Goal: Find specific page/section: Find specific page/section

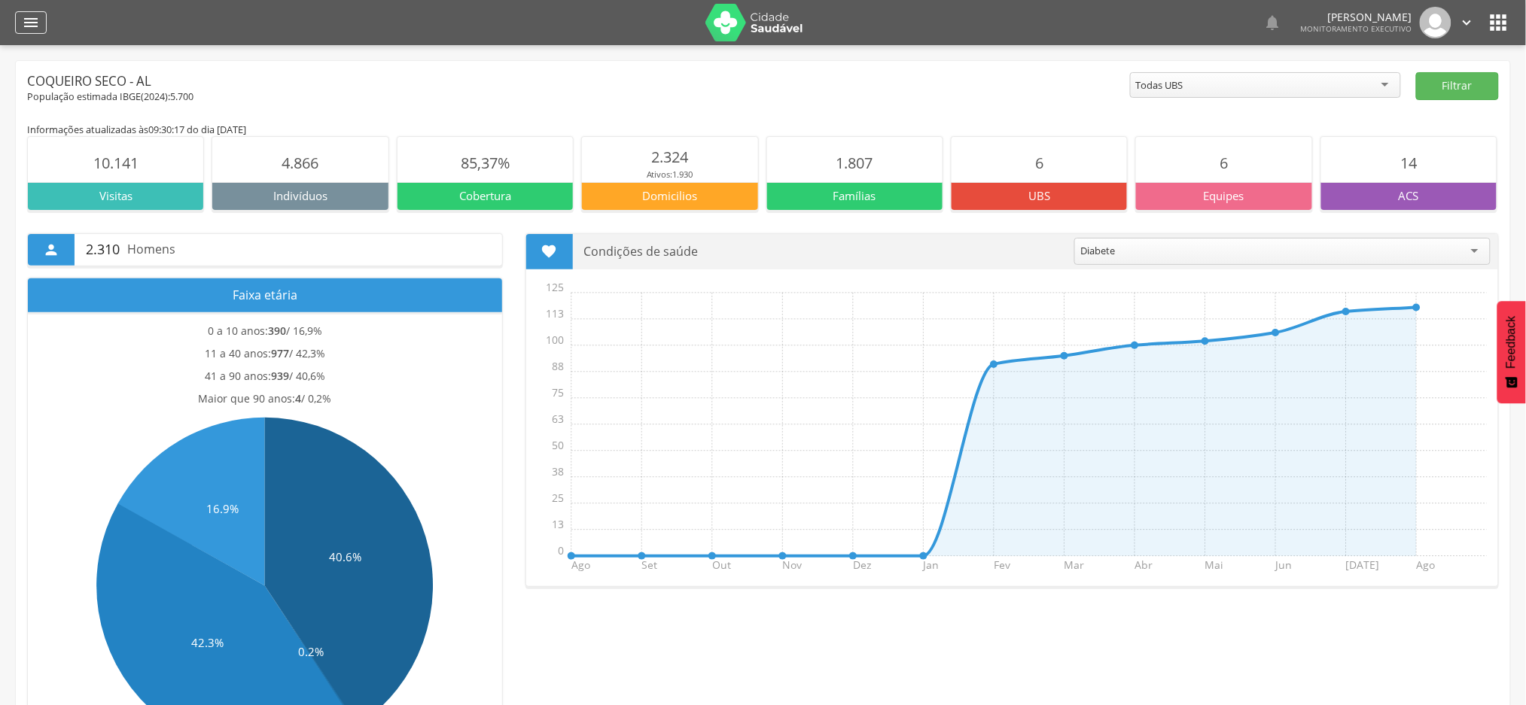
click at [30, 27] on icon "" at bounding box center [31, 23] width 18 height 18
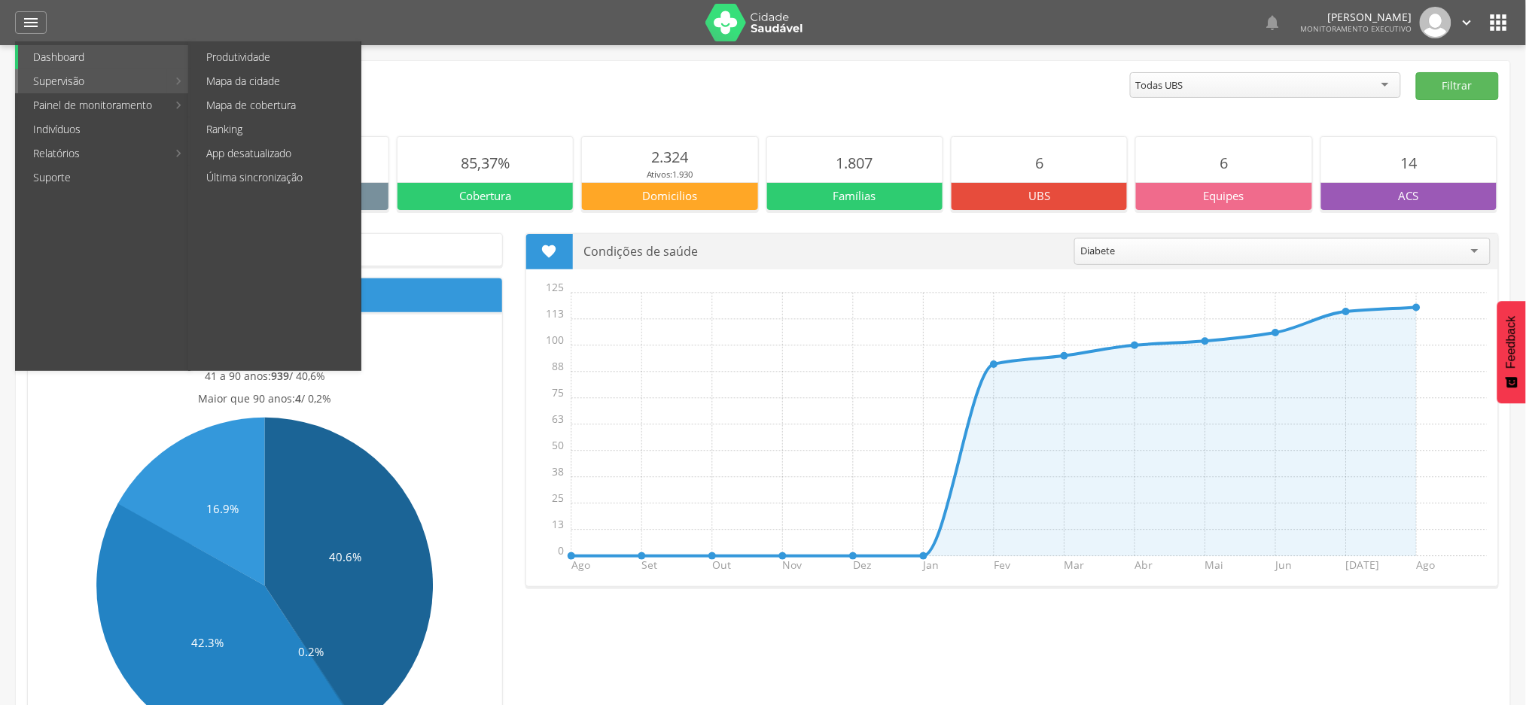
click at [72, 84] on link "Supervisão" at bounding box center [92, 81] width 149 height 24
click at [260, 82] on link "Mapa da cidade" at bounding box center [275, 81] width 169 height 24
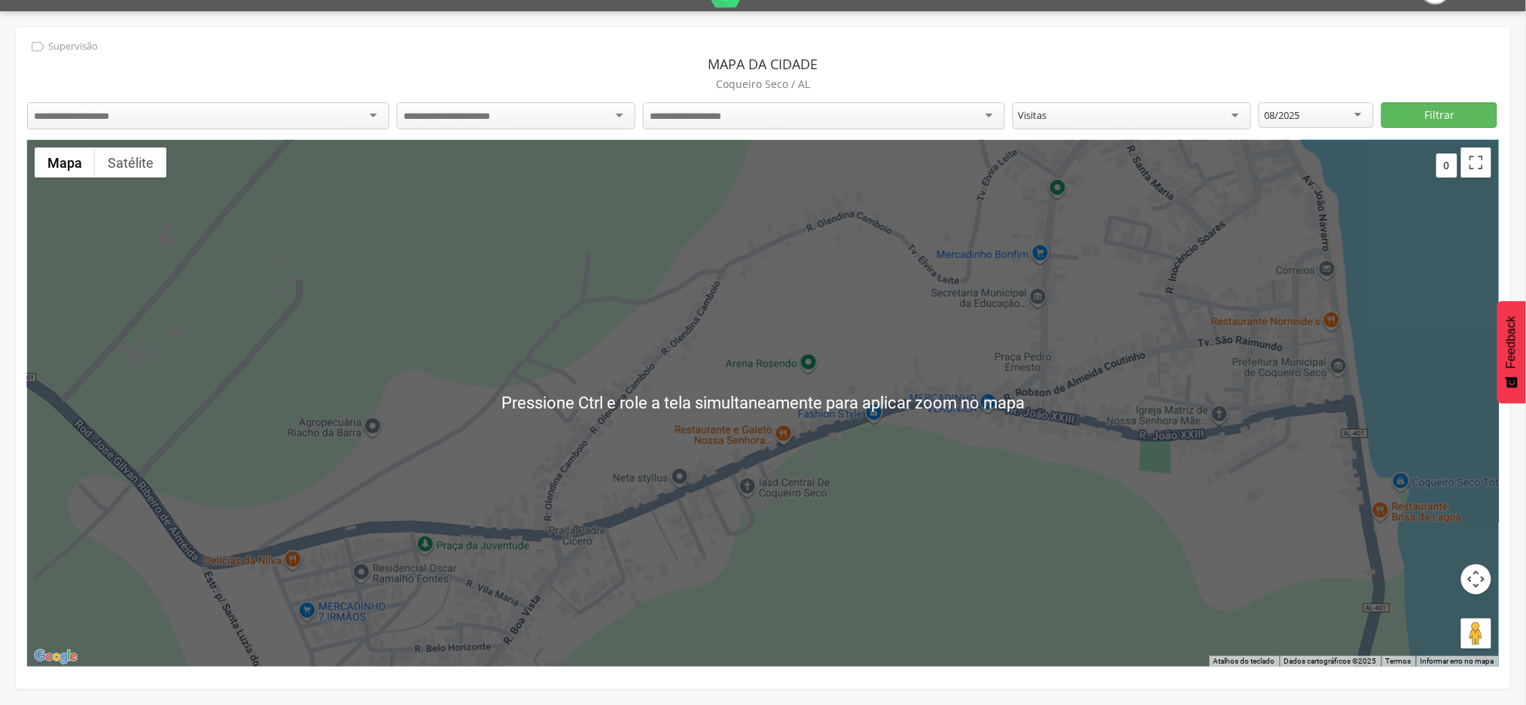
scroll to position [44, 0]
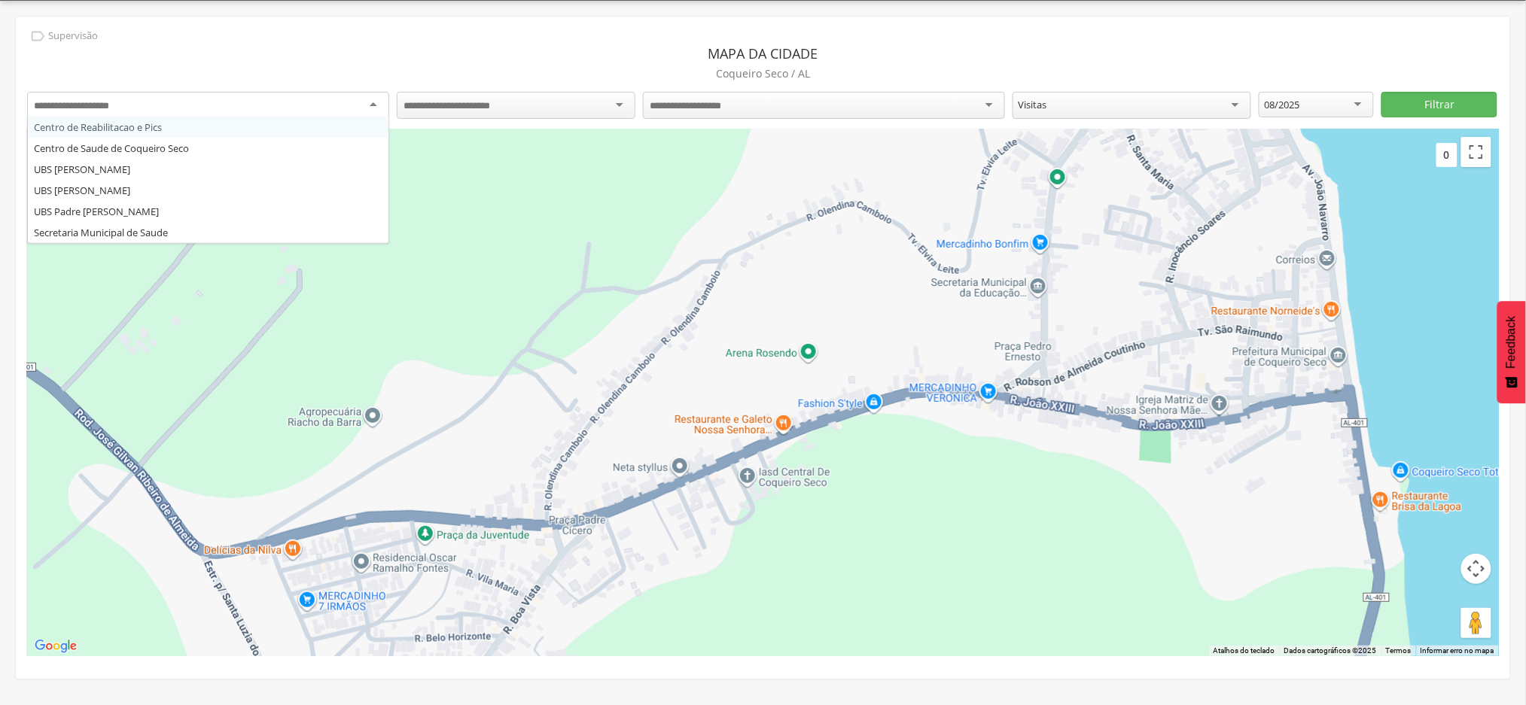
click at [345, 105] on div at bounding box center [208, 105] width 362 height 27
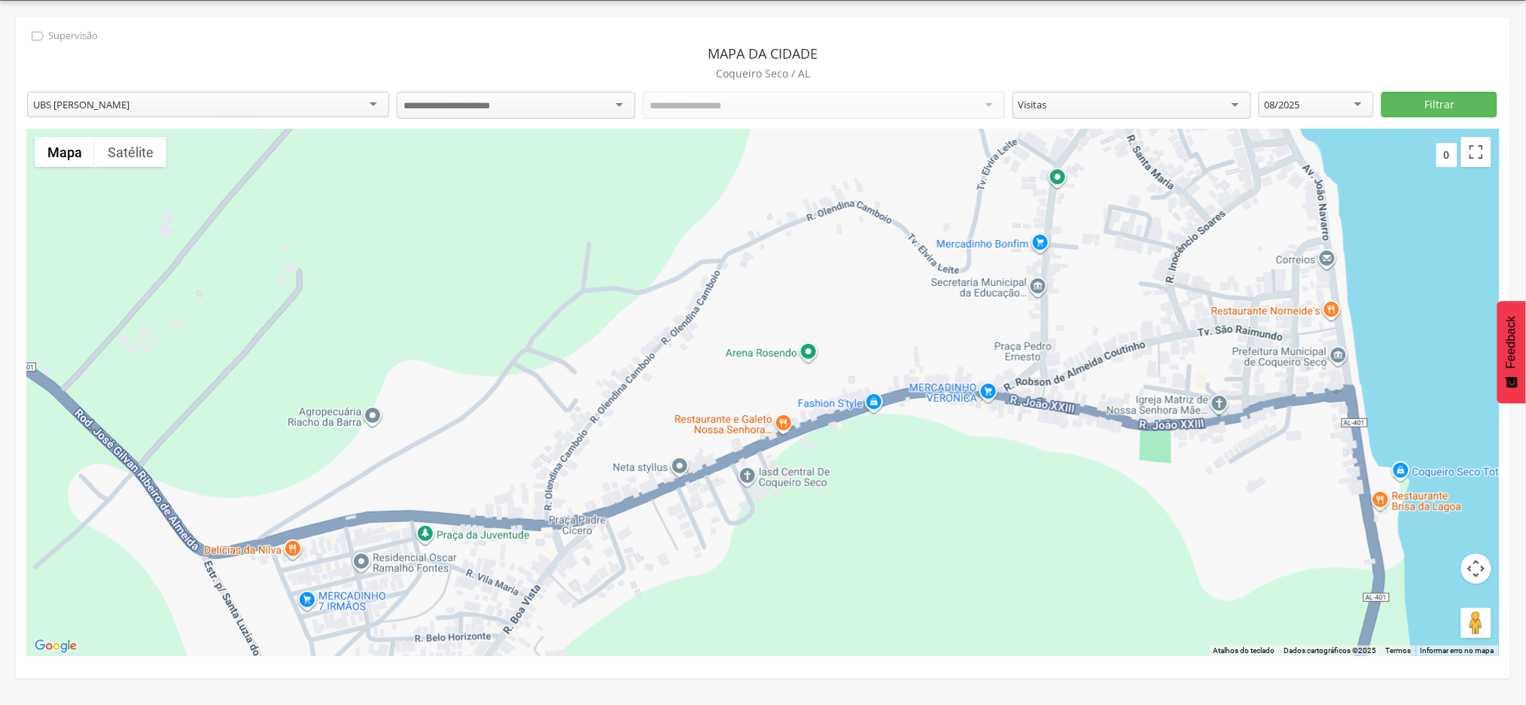
click at [583, 105] on div at bounding box center [516, 105] width 239 height 27
click at [1462, 109] on button "Filtrar" at bounding box center [1439, 105] width 116 height 26
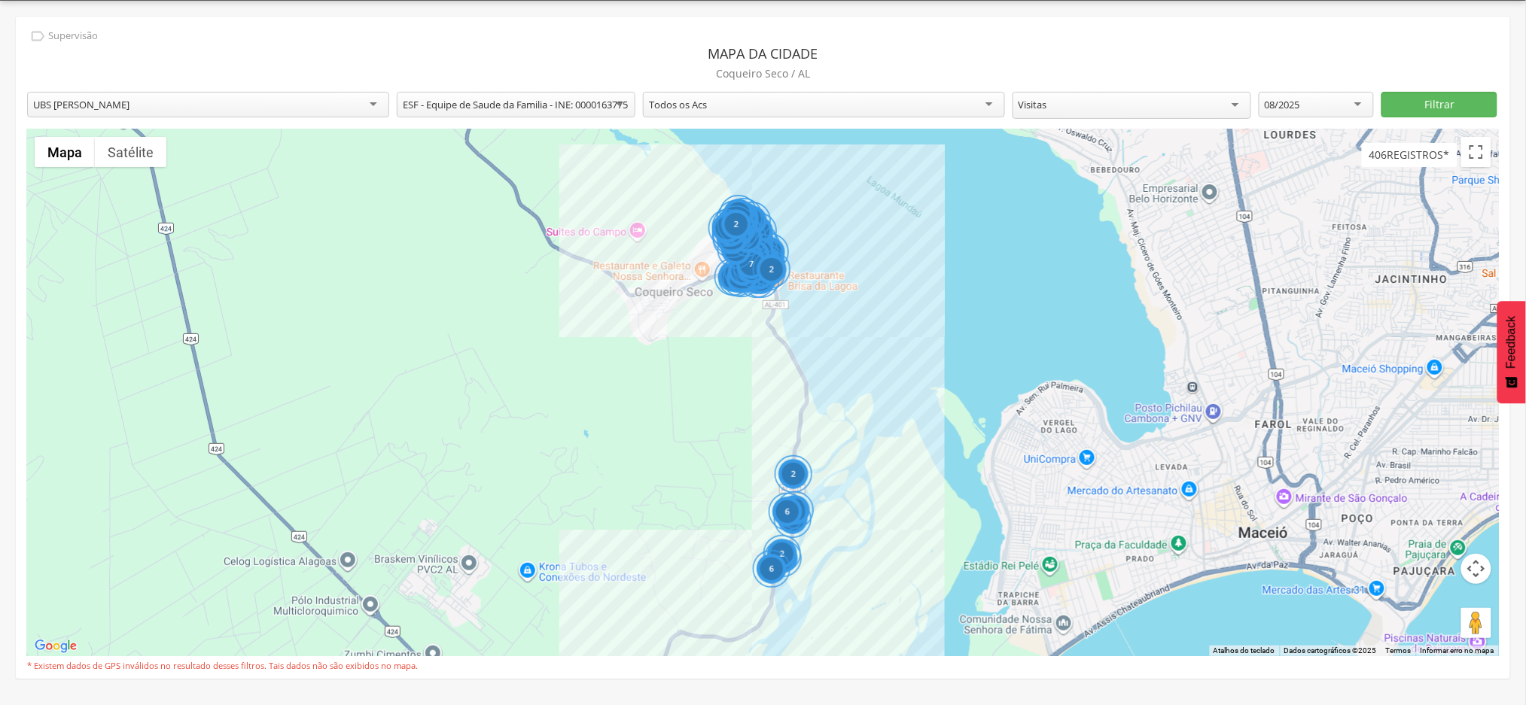
click at [536, 361] on div "6 3 4 93 4 2 13 8 3 4 2 7 9 2 53 11 6 4 3 12 4 7 4 4 9 6 2 3 3 9 3 7 6 4 3 8 2 …" at bounding box center [763, 392] width 1472 height 527
click at [366, 351] on div "6 3 4 93 4 2 13 8 3 4 2 7 9 2 53 11 6 4 3 12 4 7 4 4 9 6 2 3 3 9 3 7 6 4 3 8 2 …" at bounding box center [763, 392] width 1472 height 527
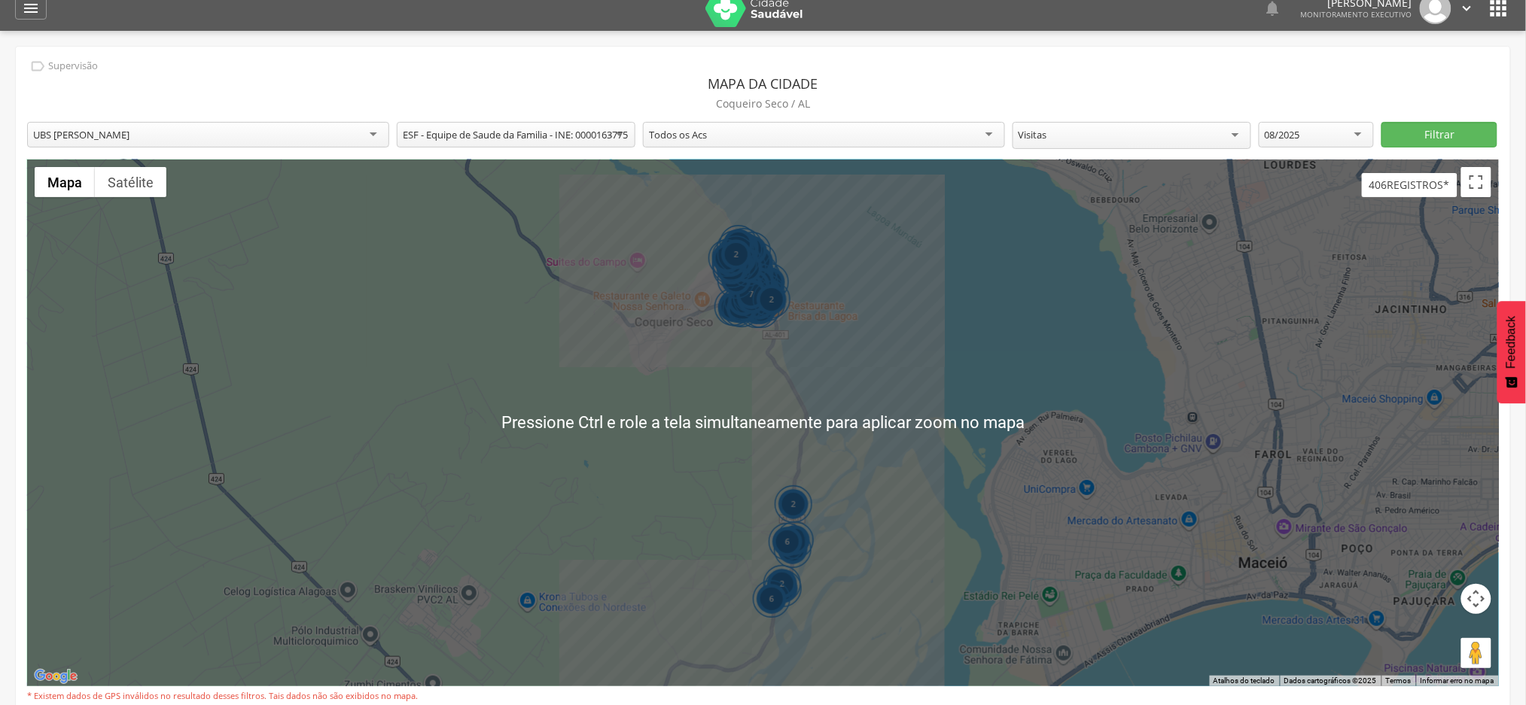
scroll to position [0, 0]
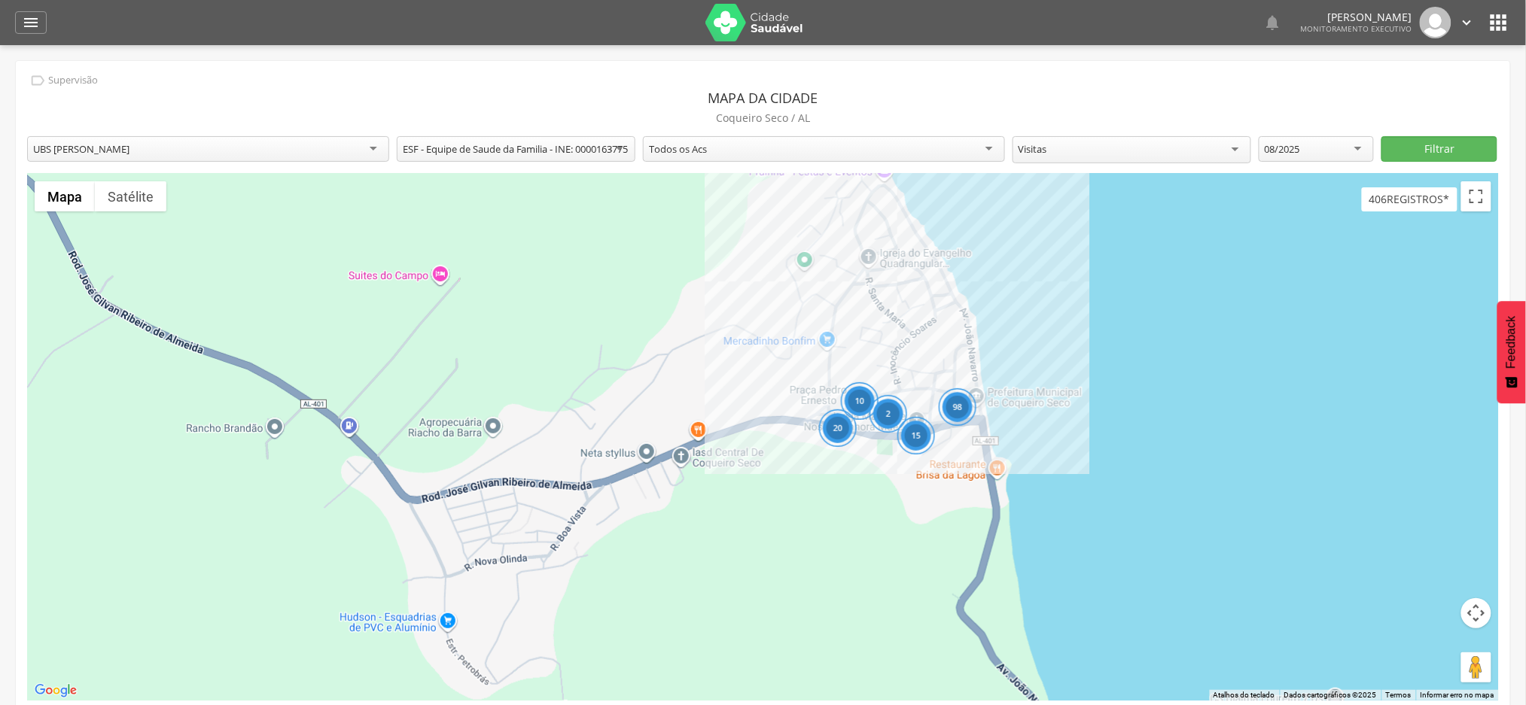
drag, startPoint x: 847, startPoint y: 420, endPoint x: 865, endPoint y: 574, distance: 154.6
click at [873, 626] on div "98 15 20 10 2" at bounding box center [763, 437] width 1472 height 527
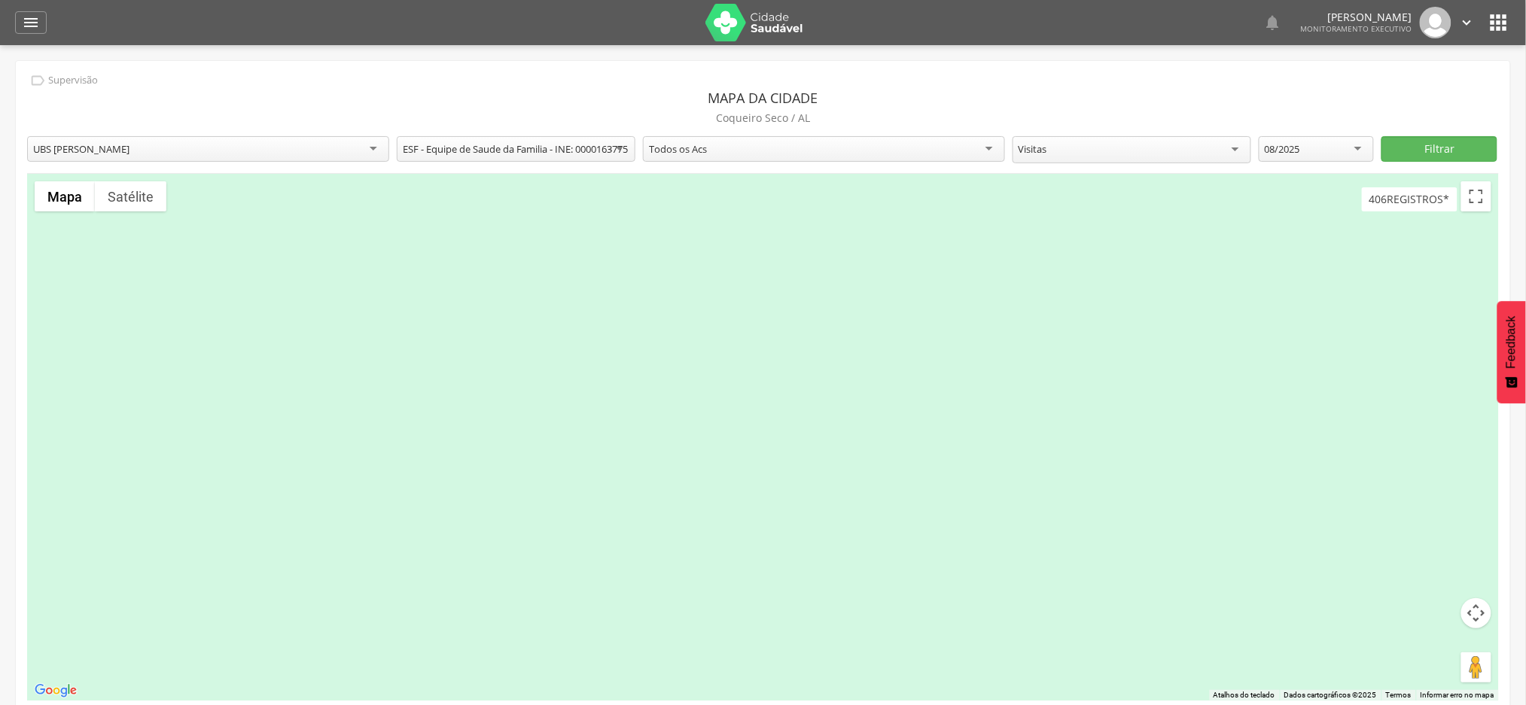
drag, startPoint x: 894, startPoint y: 481, endPoint x: 915, endPoint y: 607, distance: 127.6
click at [906, 705] on html " Dashboard Supervisão Produtividade Mapa da cidade Mapa de cobertura Ranking A…" at bounding box center [763, 352] width 1526 height 705
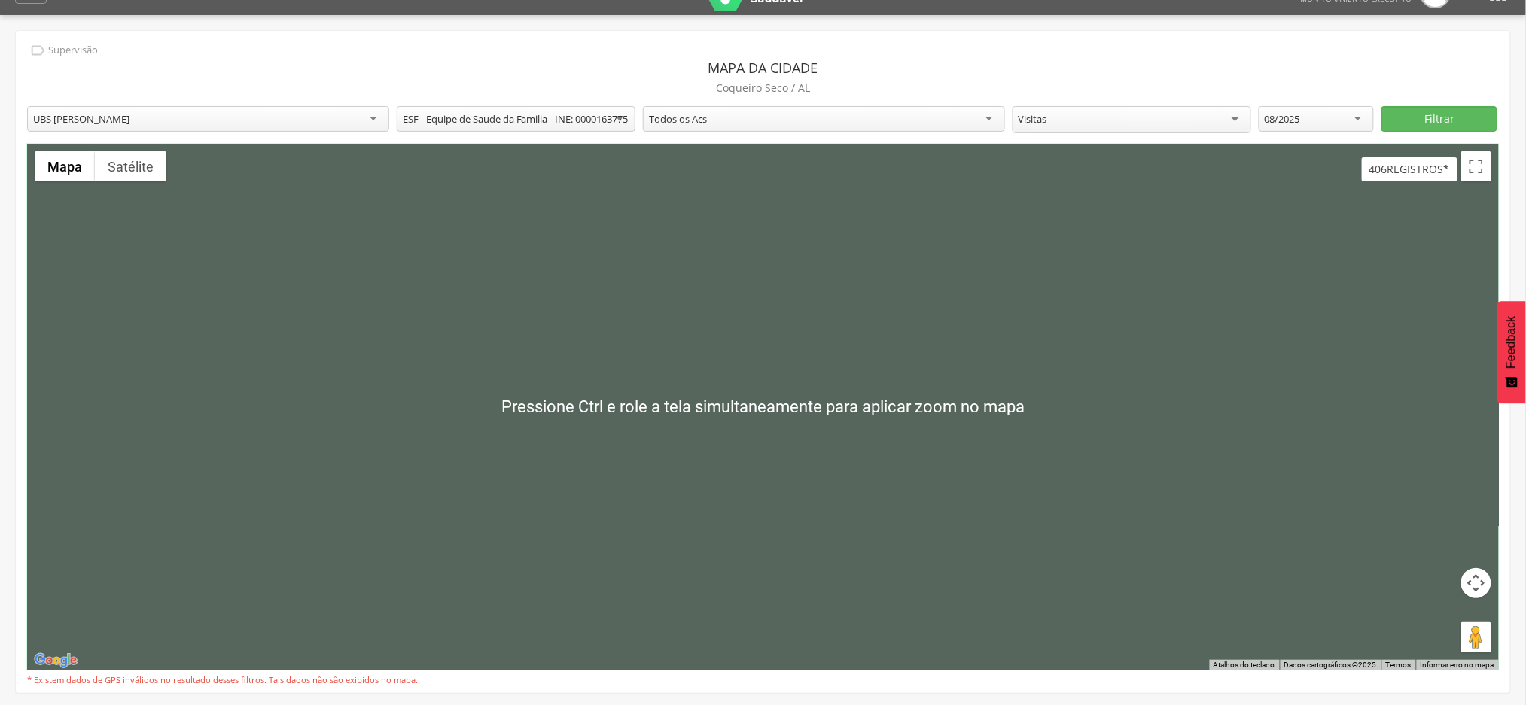
scroll to position [44, 0]
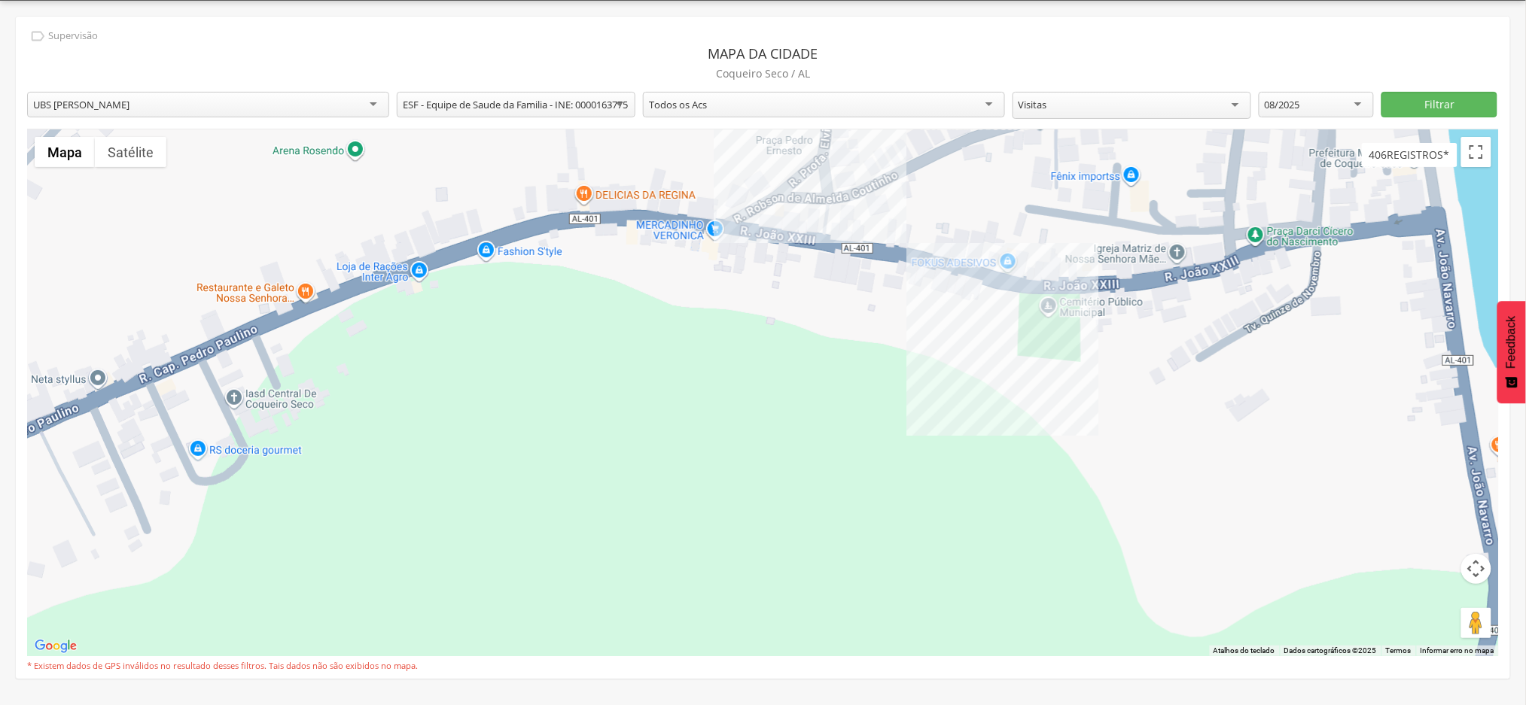
drag, startPoint x: 872, startPoint y: 290, endPoint x: 893, endPoint y: 507, distance: 217.8
click at [896, 533] on div at bounding box center [763, 392] width 1472 height 527
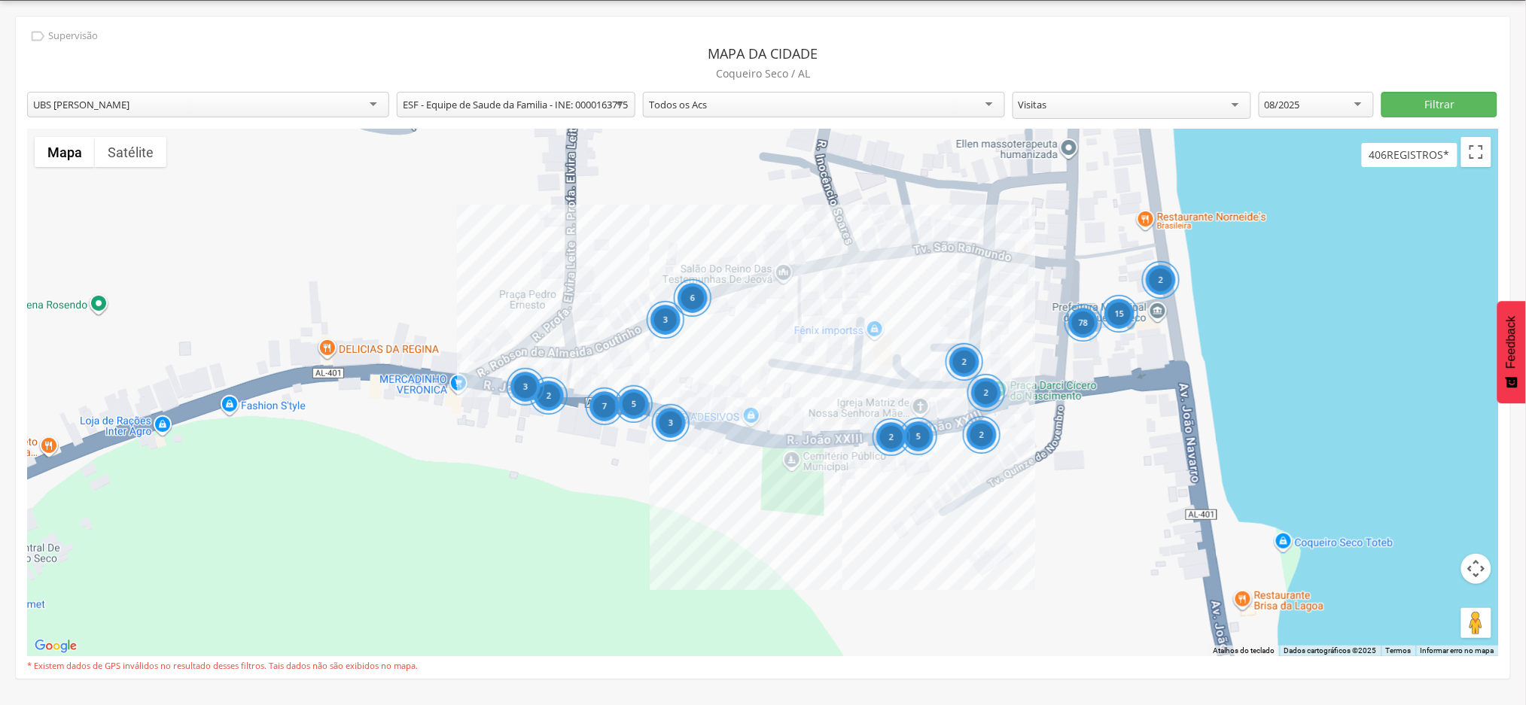
drag, startPoint x: 890, startPoint y: 473, endPoint x: 659, endPoint y: 614, distance: 270.6
click at [632, 628] on div "78 5 15 2 2 7 2 3 2 3 5 2 6 3 2" at bounding box center [763, 392] width 1472 height 527
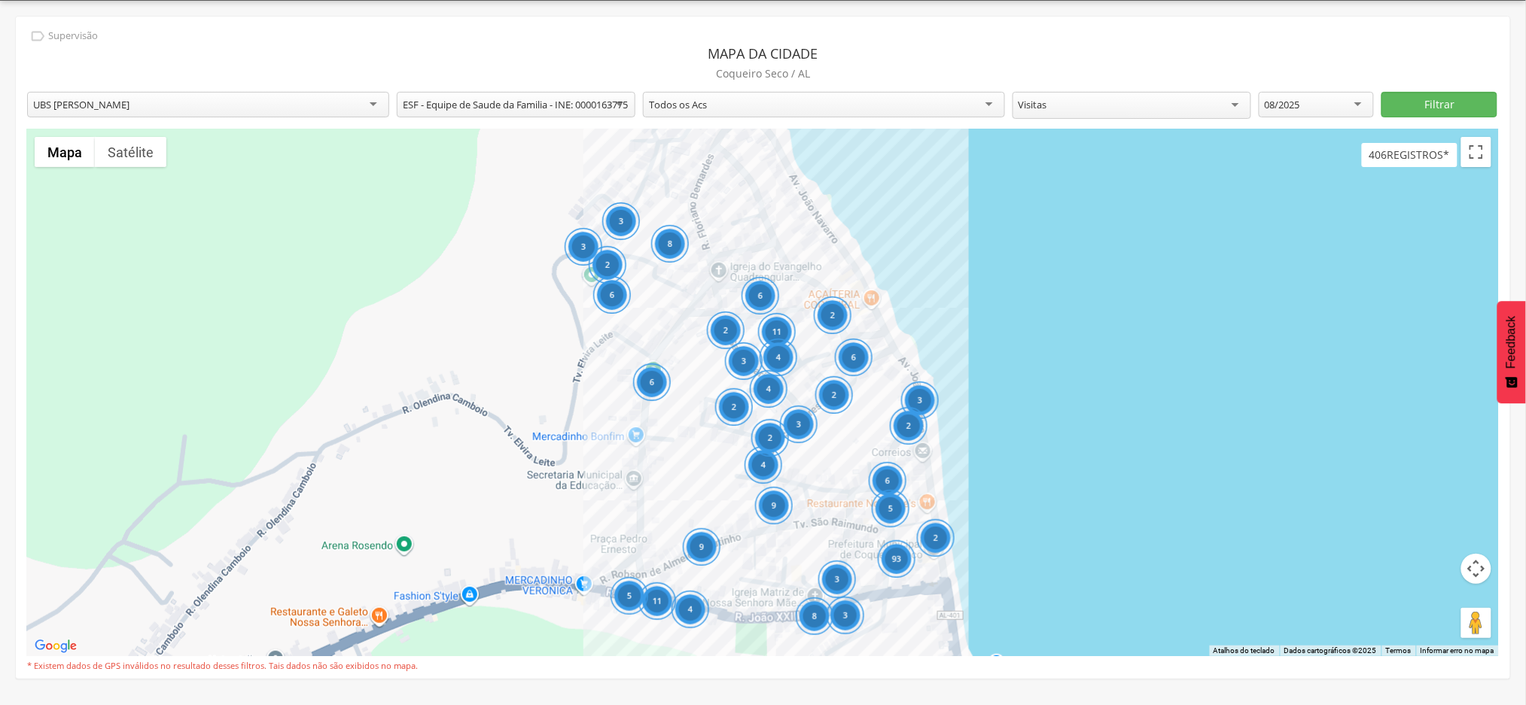
drag, startPoint x: 1084, startPoint y: 507, endPoint x: 1074, endPoint y: 624, distance: 117.8
click at [1074, 624] on div "6 11 4 93 3 2 2 6 8 3 4 2 3 3 11 5 6 5 4 4 2 3 2 2 9 9 6 8 2 2 3 6 3" at bounding box center [763, 392] width 1472 height 527
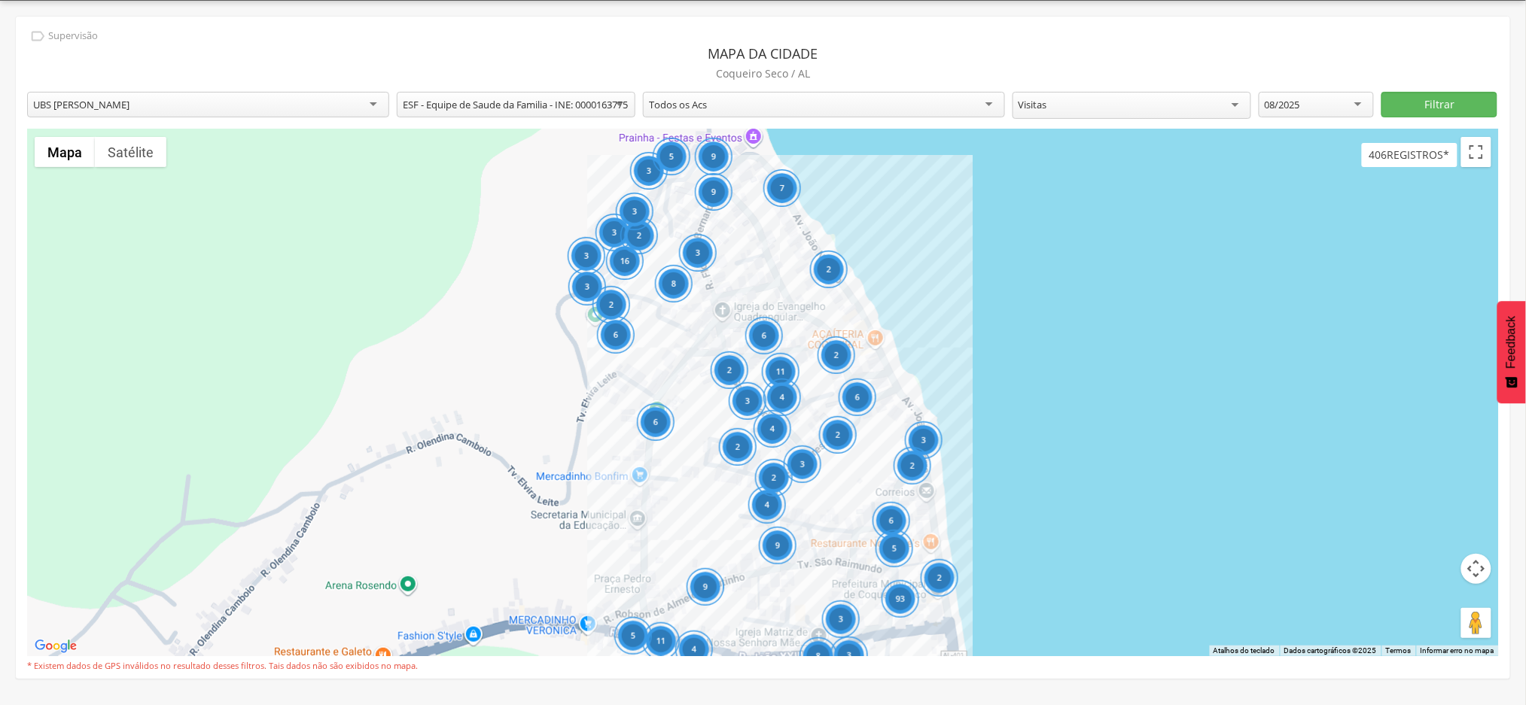
drag, startPoint x: 1094, startPoint y: 535, endPoint x: 1098, endPoint y: 579, distance: 43.9
click at [1098, 579] on div "6 11 4 93 3 2 2 6 8 3 4 2 2 3 3 11 5 6 5 4 4 2 3 2 2 9 9 6 8 2 2 3 6 16 7 9 9 3…" at bounding box center [763, 392] width 1472 height 527
click at [904, 599] on div "93" at bounding box center [900, 599] width 38 height 38
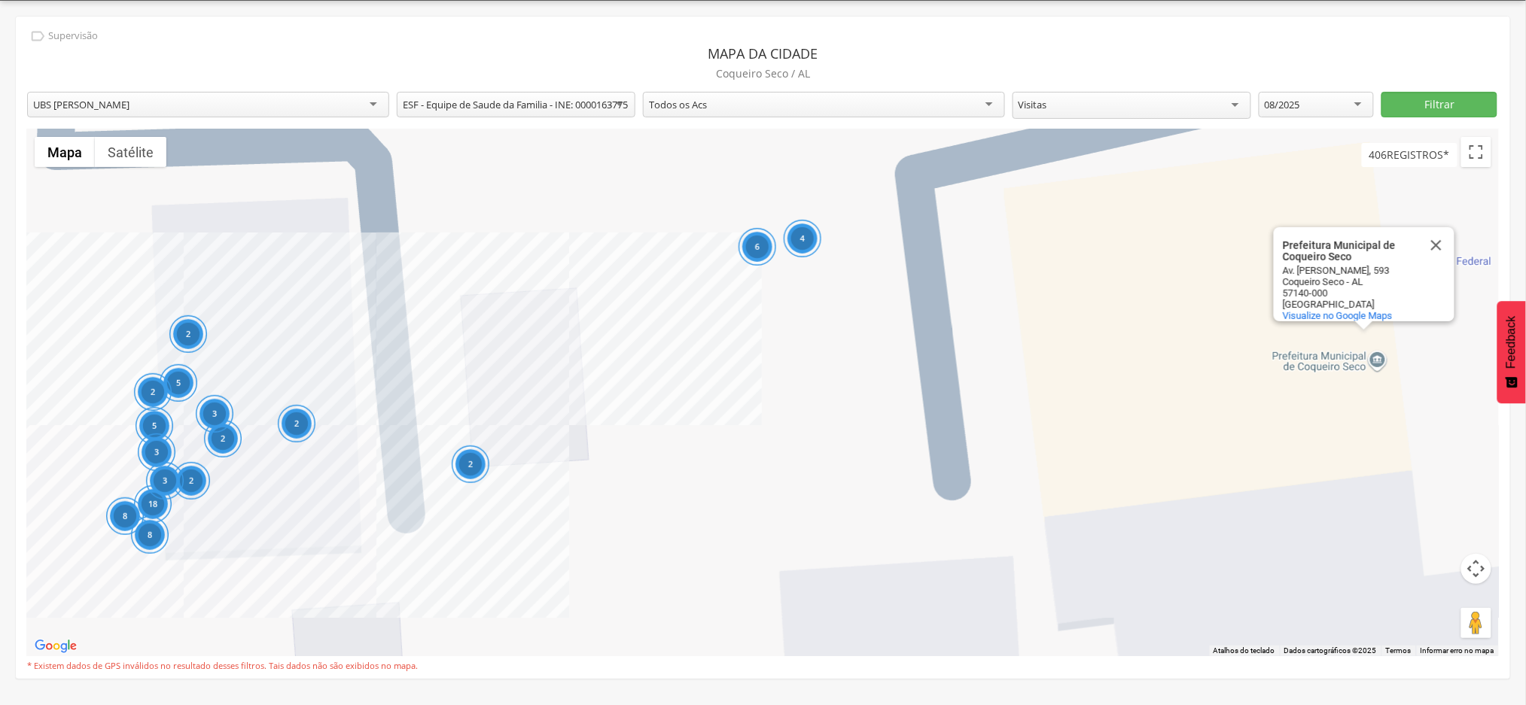
click at [473, 473] on div "2" at bounding box center [470, 465] width 38 height 38
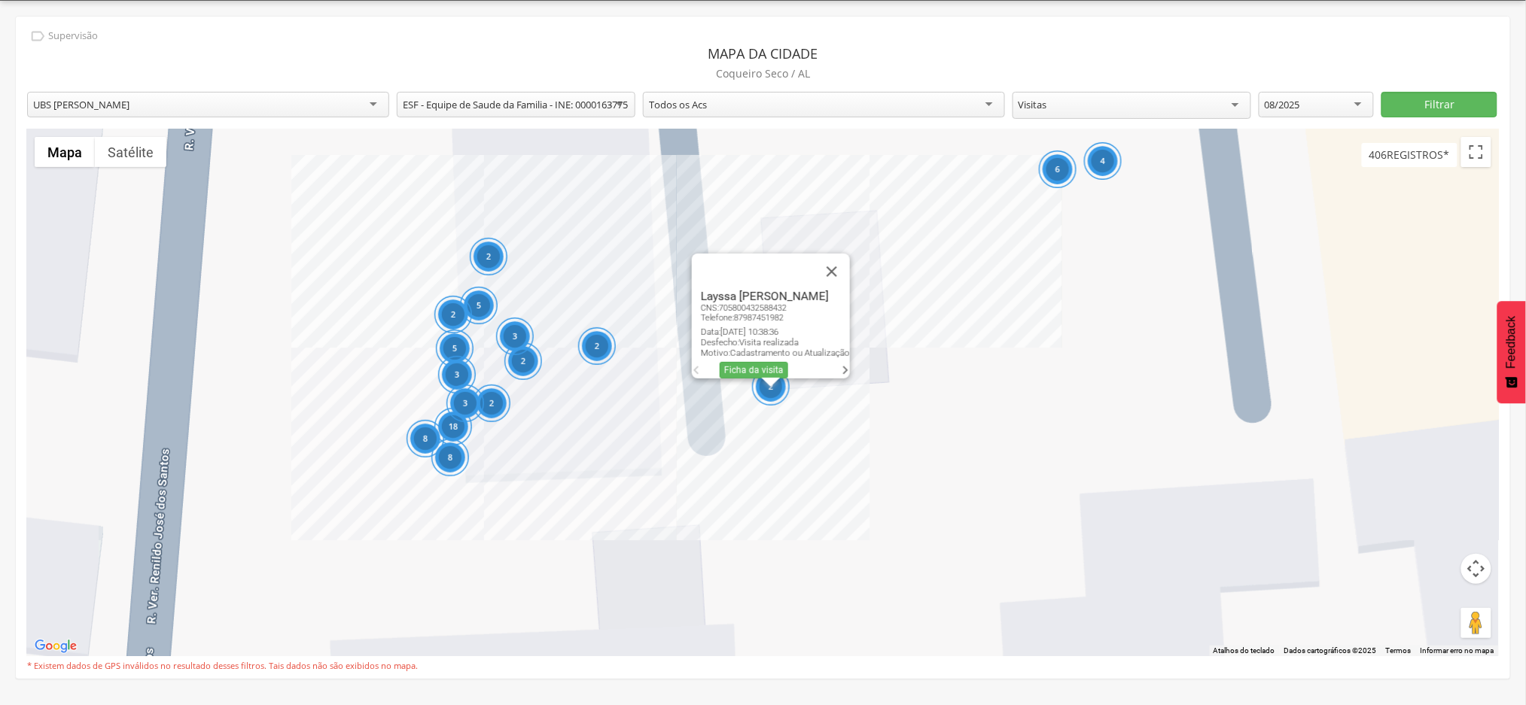
click at [456, 470] on div "8" at bounding box center [450, 458] width 38 height 38
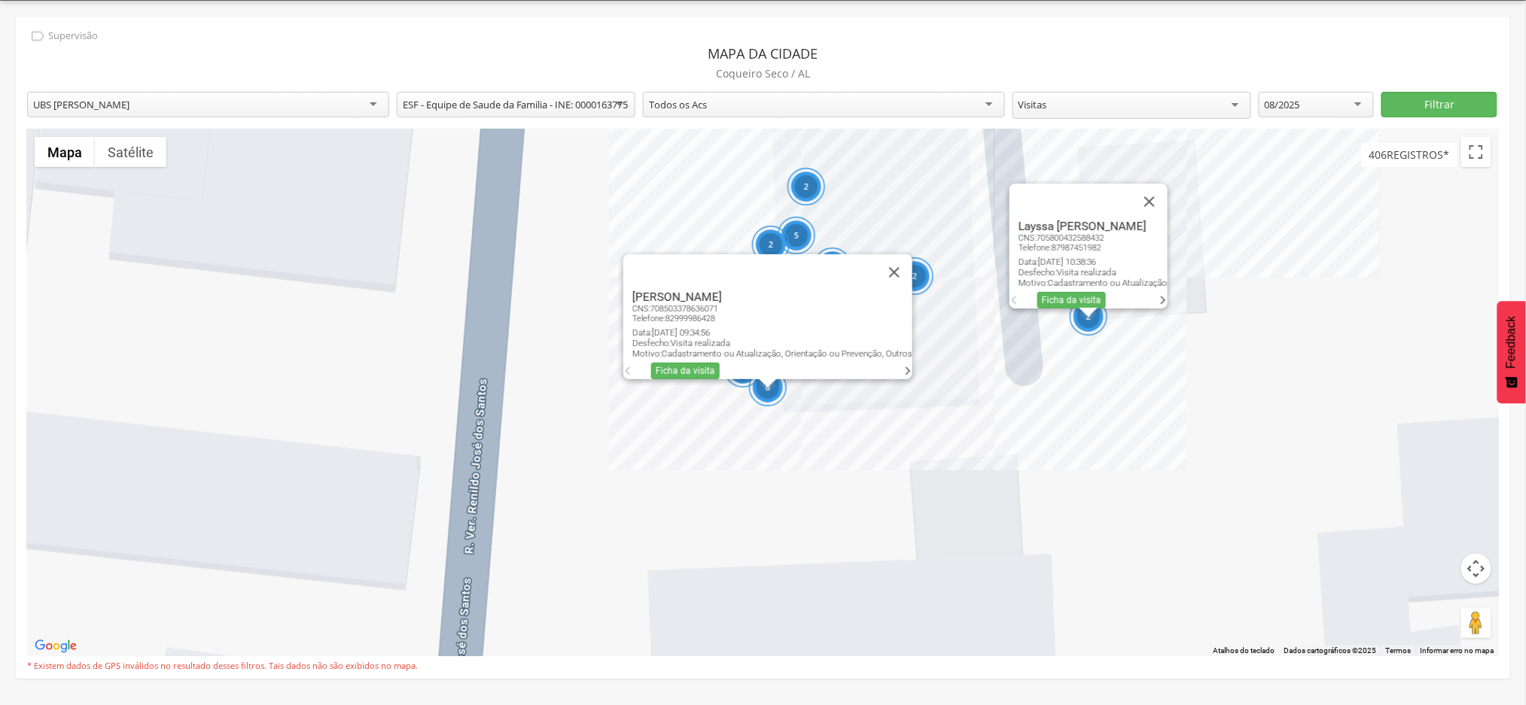
click at [1052, 457] on div "5 2 5 6 4 2 2 3 2 2 18 8 3 8 3 2 [PERSON_NAME] Capuxy CNS: 705800432588432 Tele…" at bounding box center [763, 392] width 1472 height 527
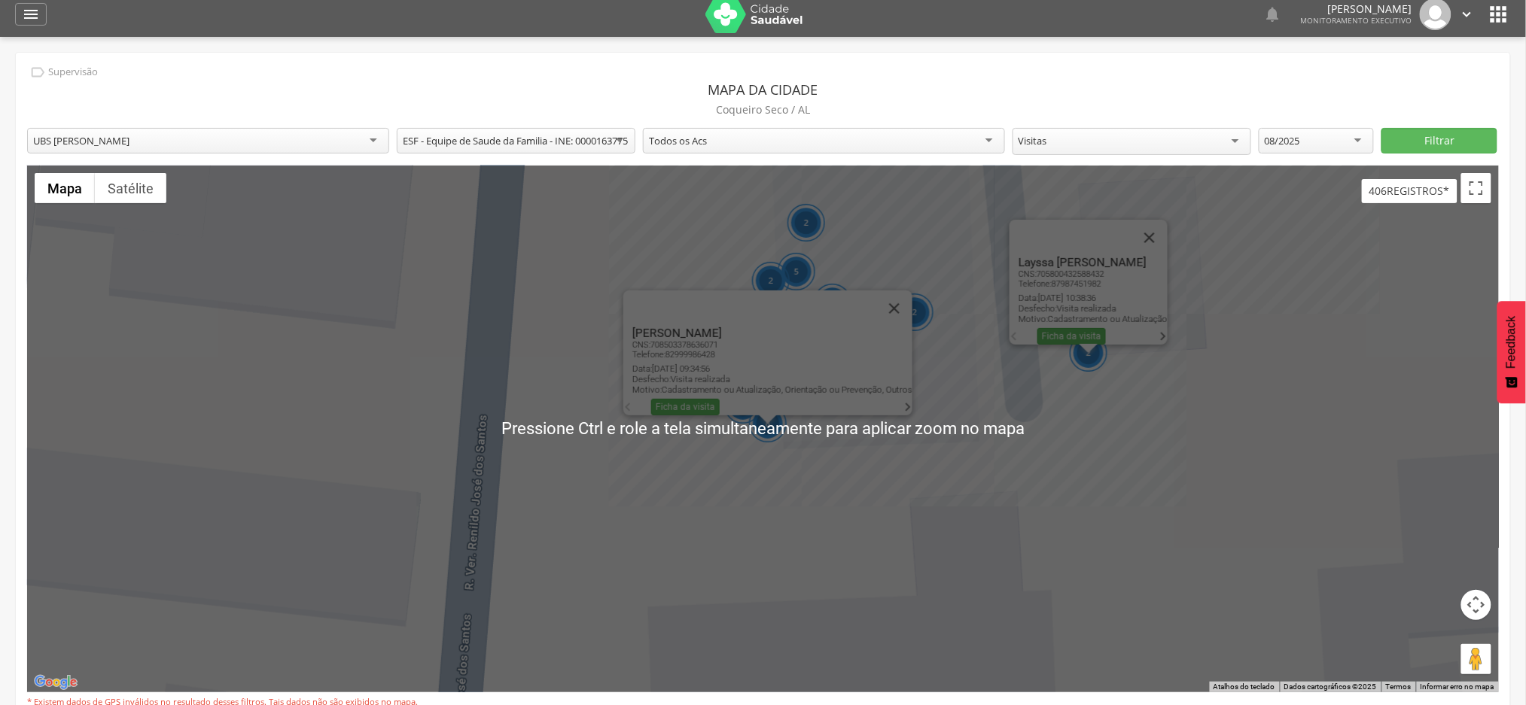
scroll to position [0, 0]
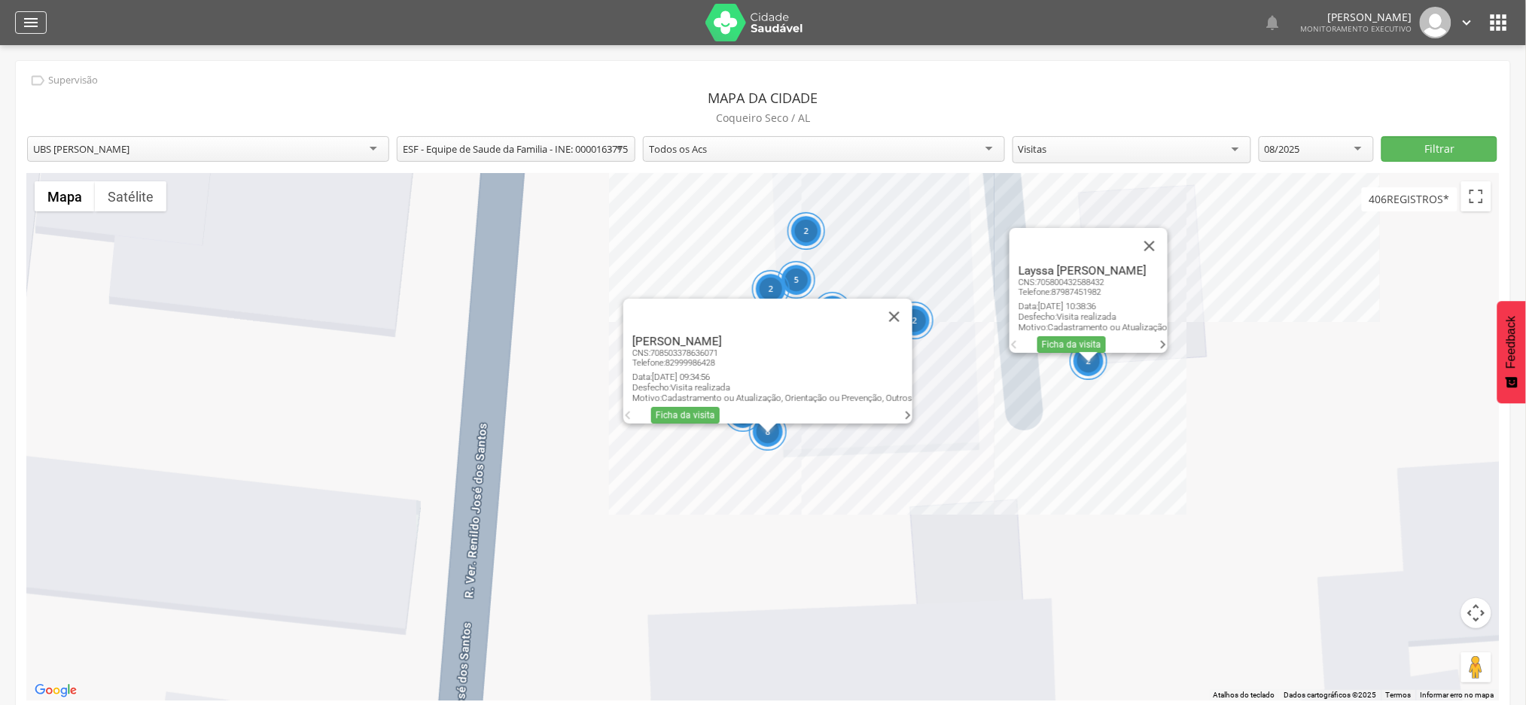
click at [40, 22] on div "" at bounding box center [31, 22] width 32 height 23
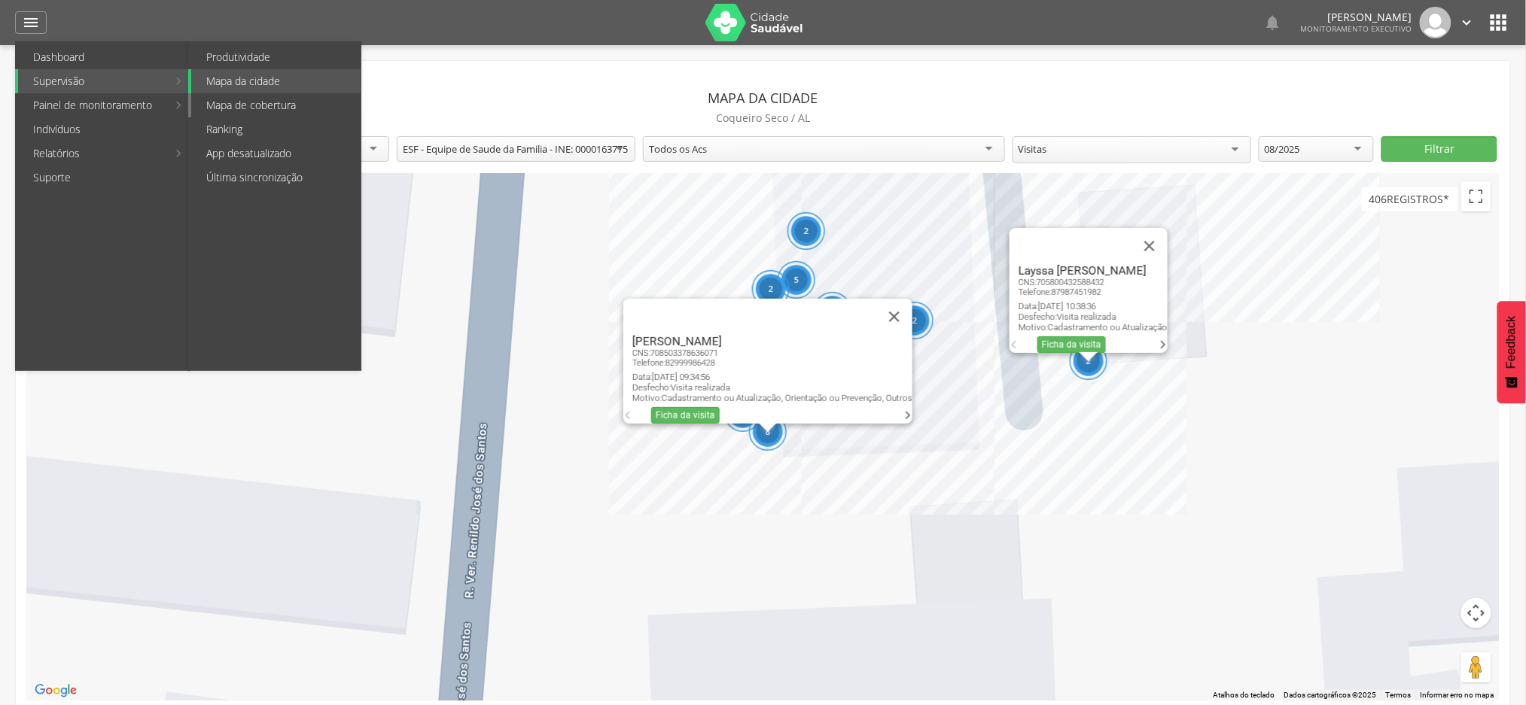
click at [265, 109] on link "Mapa de cobertura" at bounding box center [275, 105] width 169 height 24
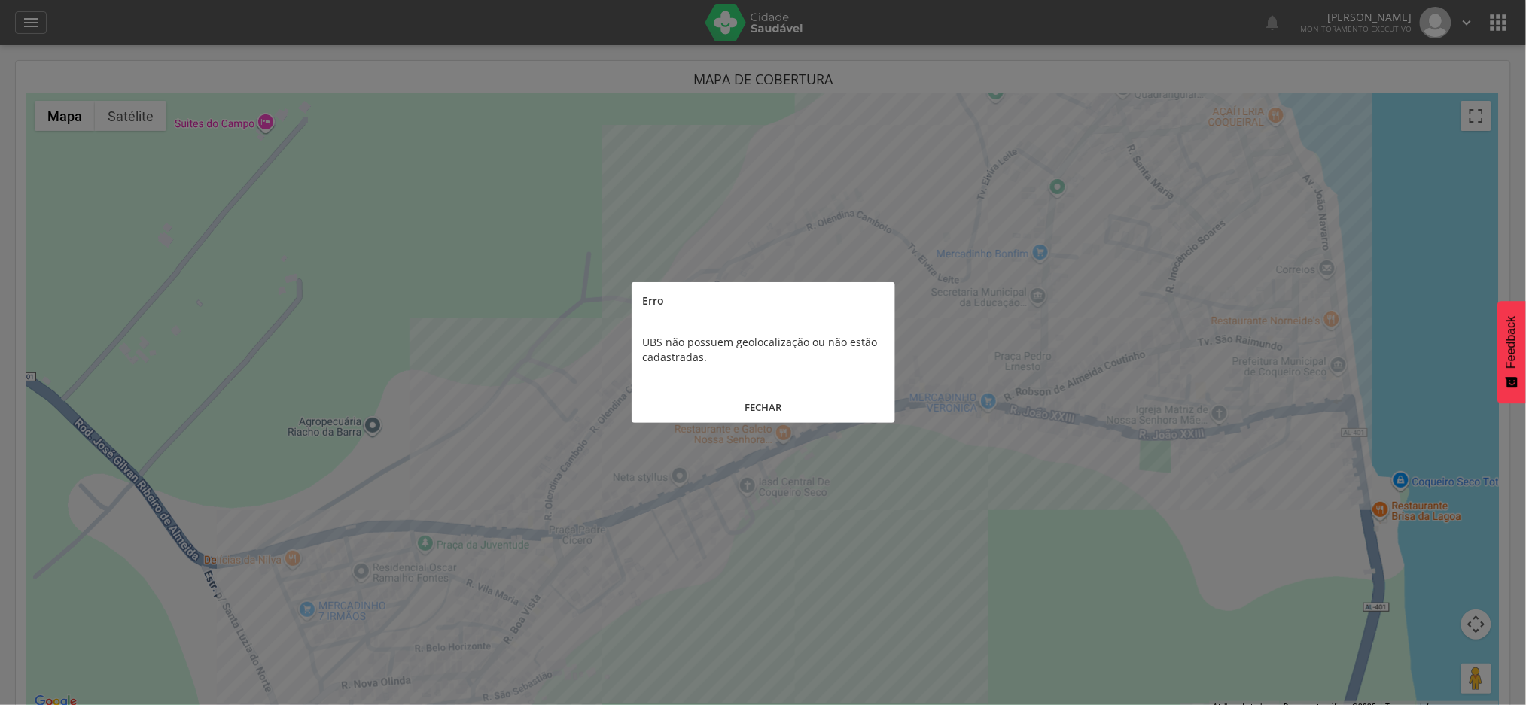
click at [772, 410] on button "FECHAR" at bounding box center [763, 407] width 263 height 32
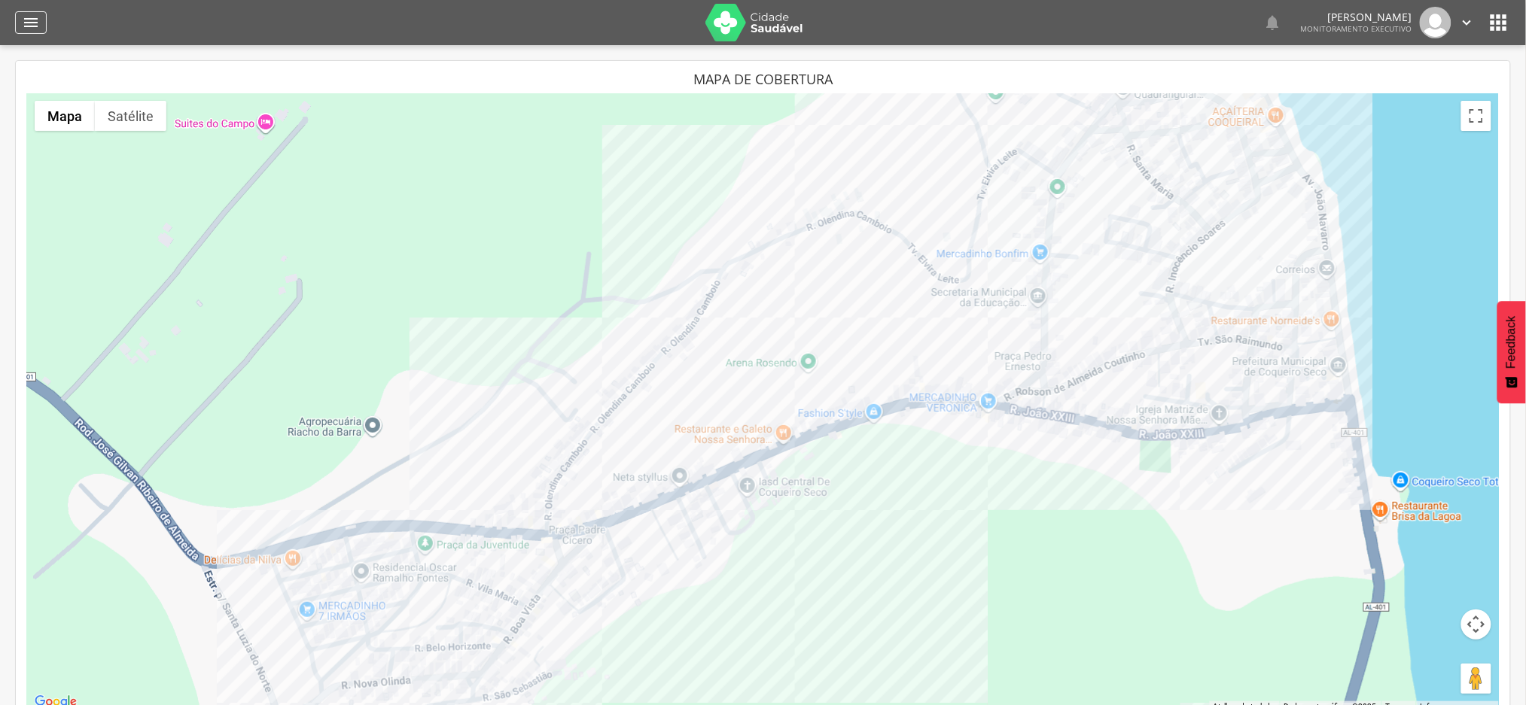
click at [34, 23] on icon "" at bounding box center [31, 23] width 18 height 18
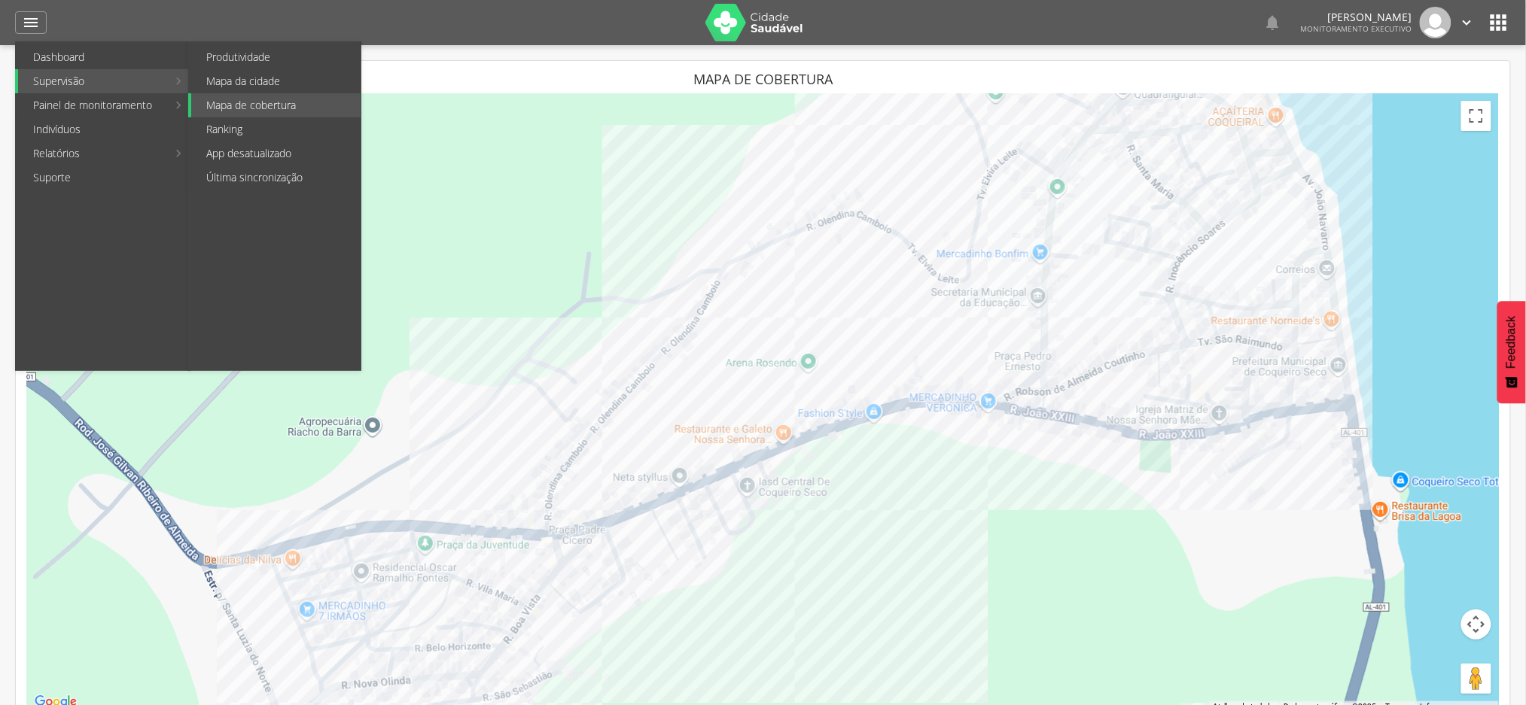
drag, startPoint x: 77, startPoint y: 81, endPoint x: 137, endPoint y: 81, distance: 60.2
click at [81, 81] on link "Supervisão" at bounding box center [92, 81] width 149 height 24
click at [309, 176] on link "Última sincronização" at bounding box center [275, 178] width 169 height 24
